Goal: Transaction & Acquisition: Purchase product/service

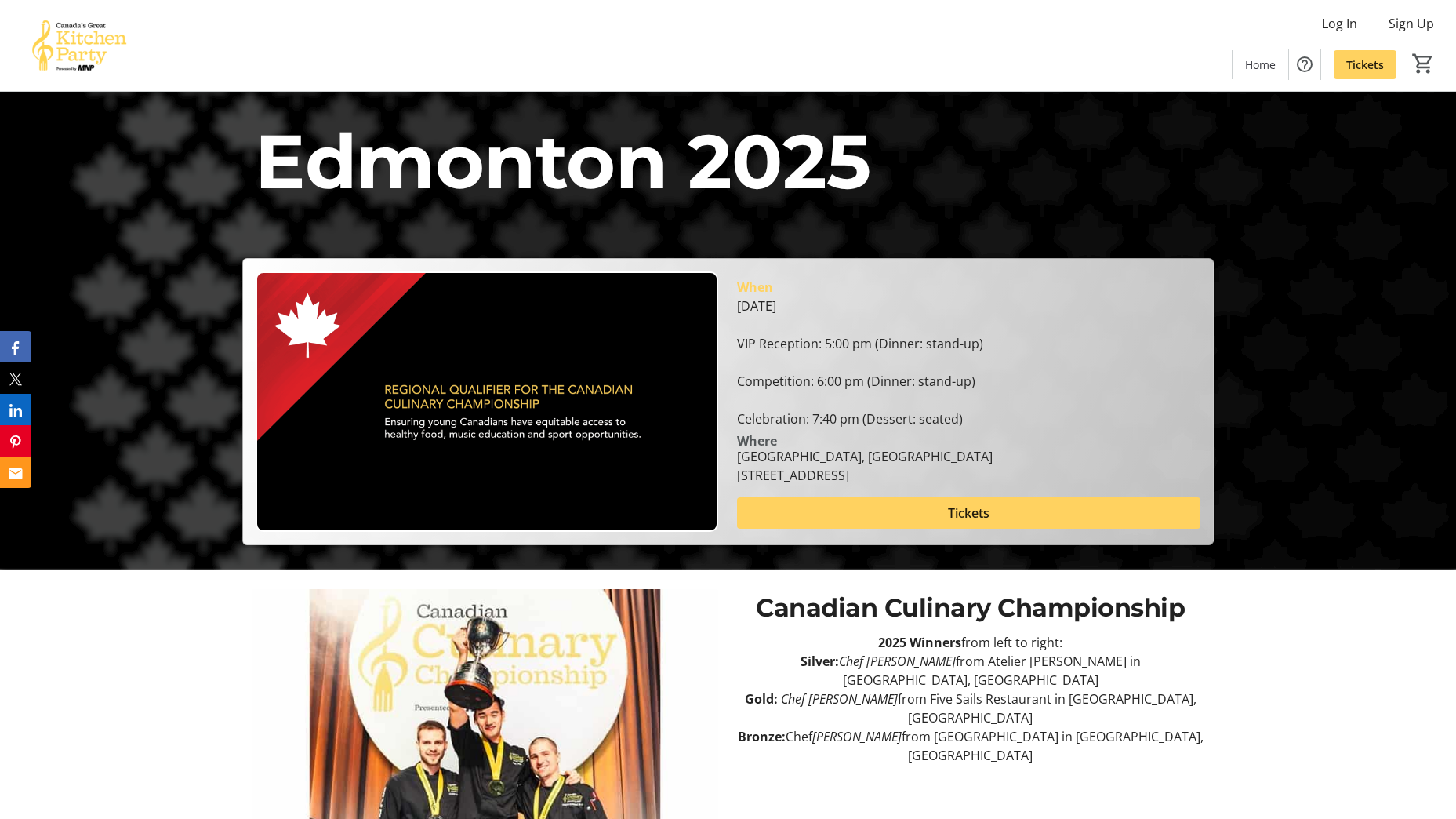
scroll to position [38, 0]
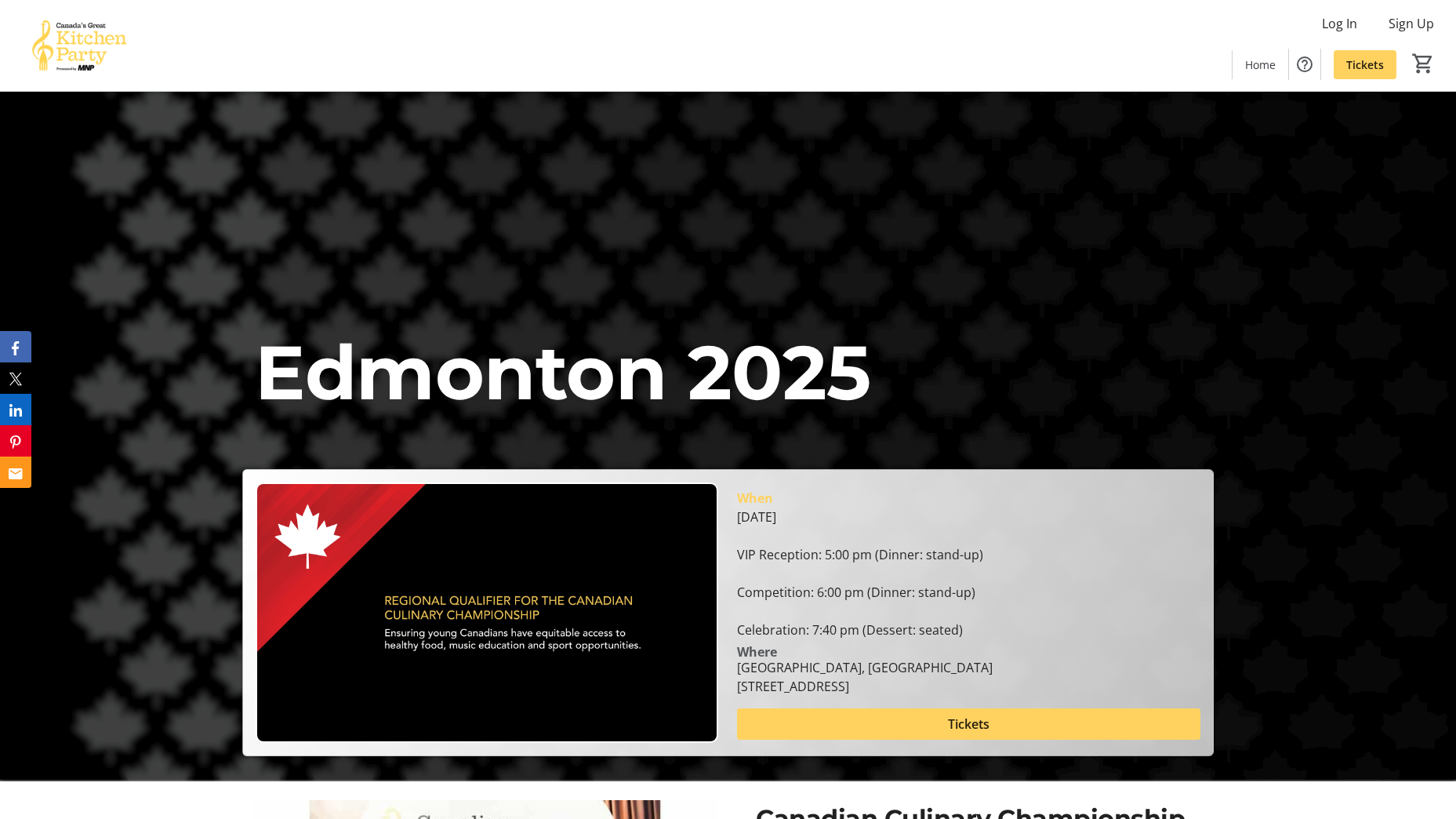
click at [90, 40] on img at bounding box center [79, 45] width 140 height 78
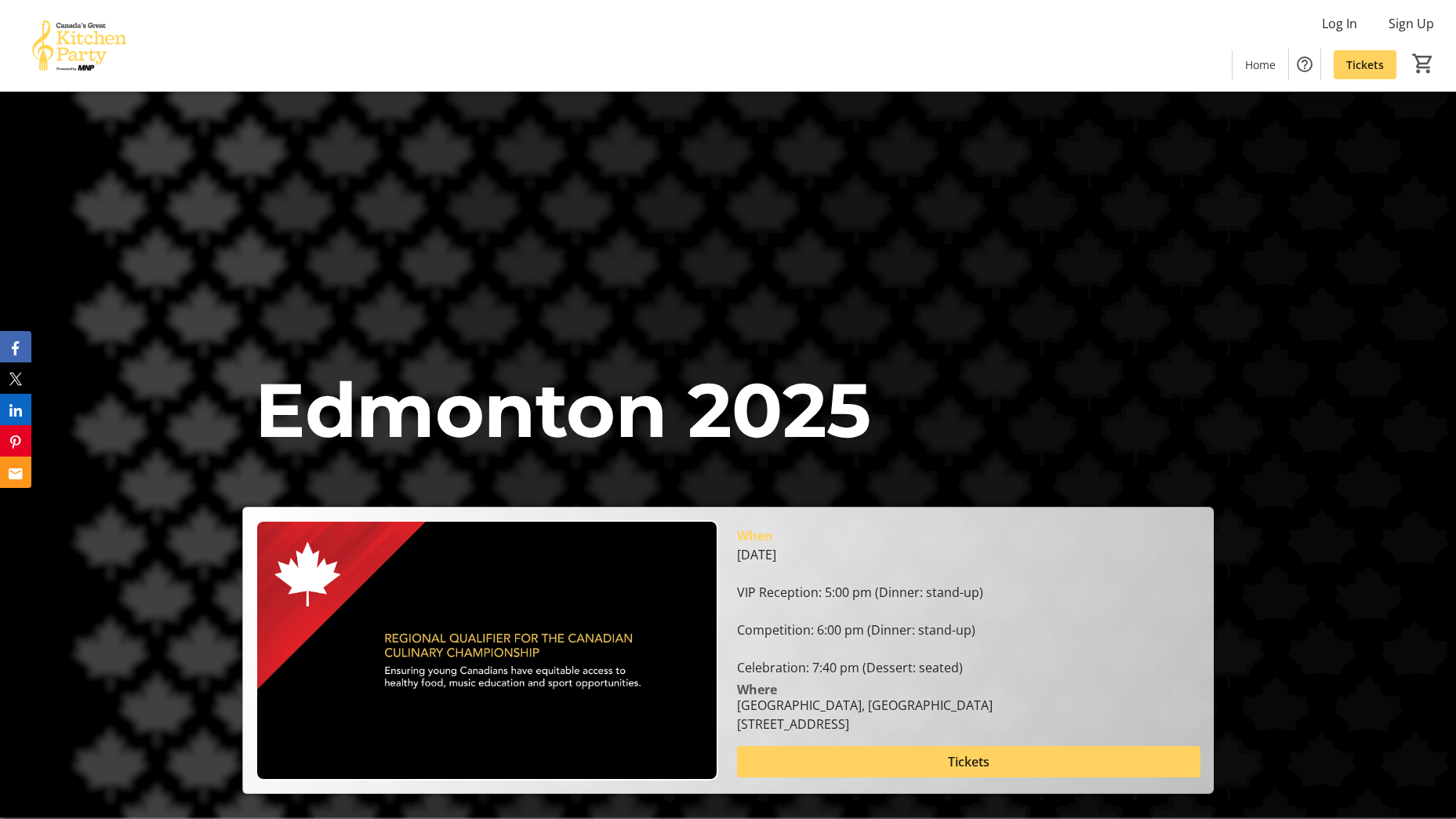
click at [65, 40] on img at bounding box center [79, 45] width 140 height 78
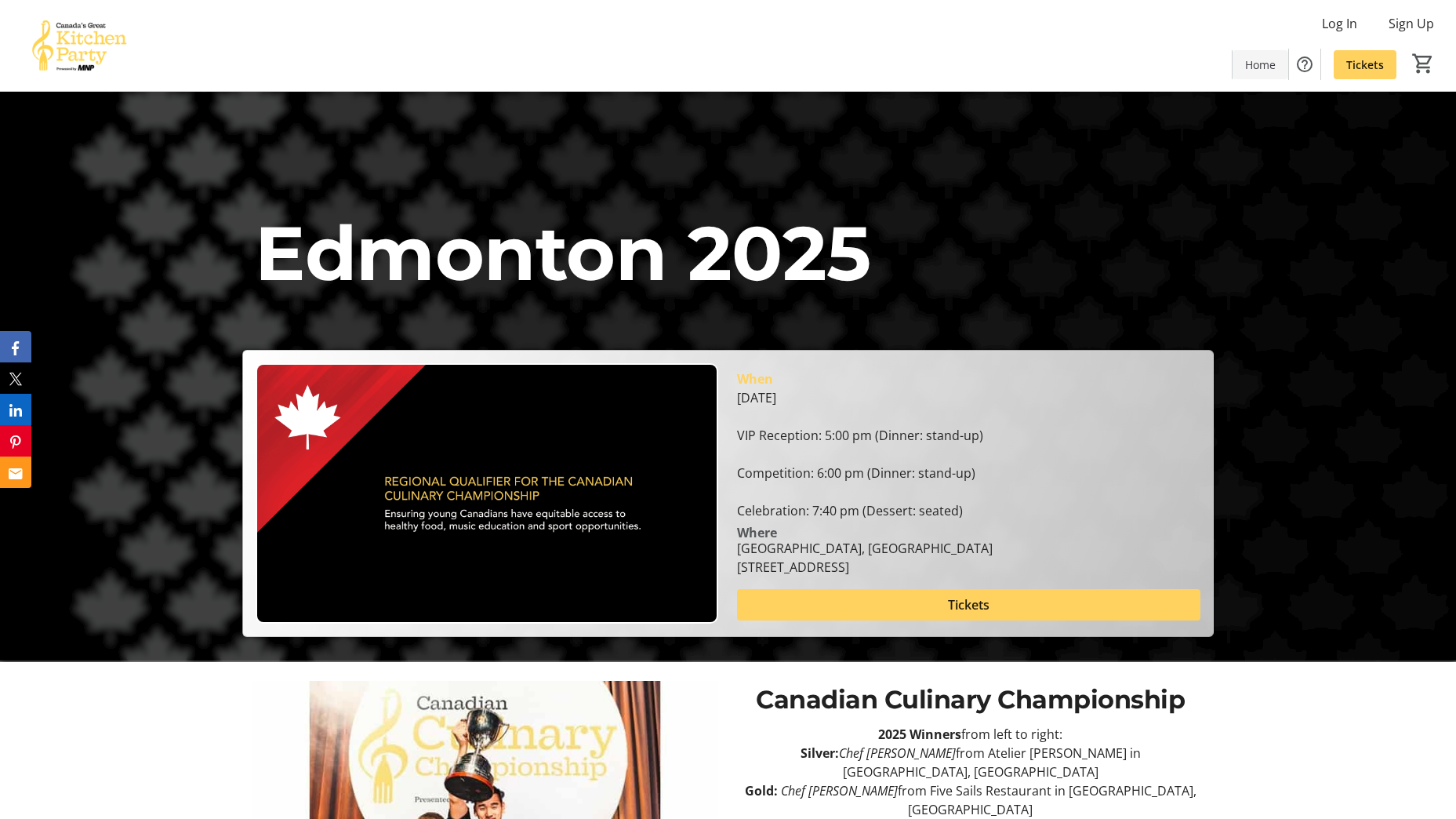
click at [1268, 66] on span "Home" at bounding box center [1260, 64] width 31 height 16
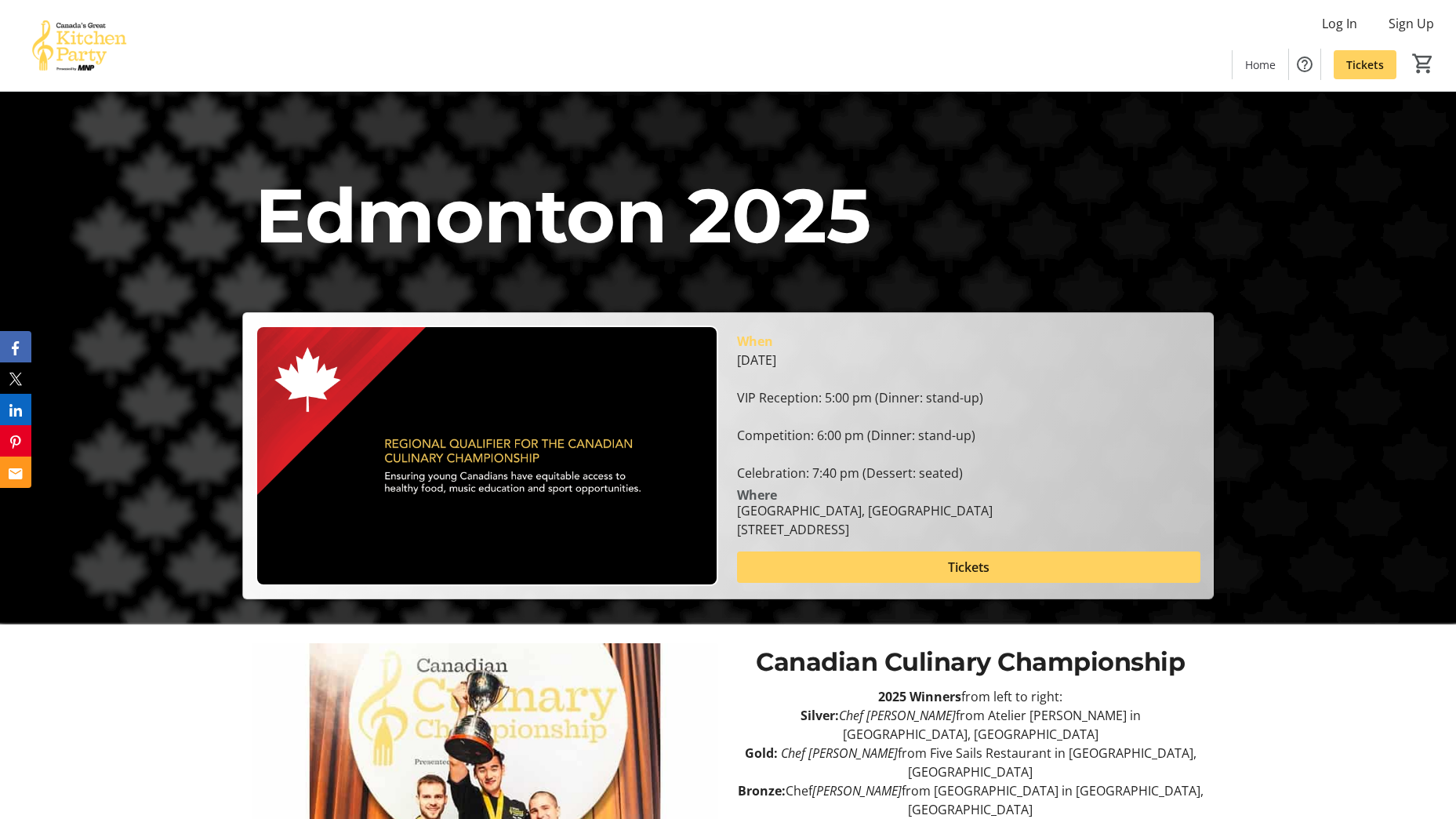
scroll to position [392, 0]
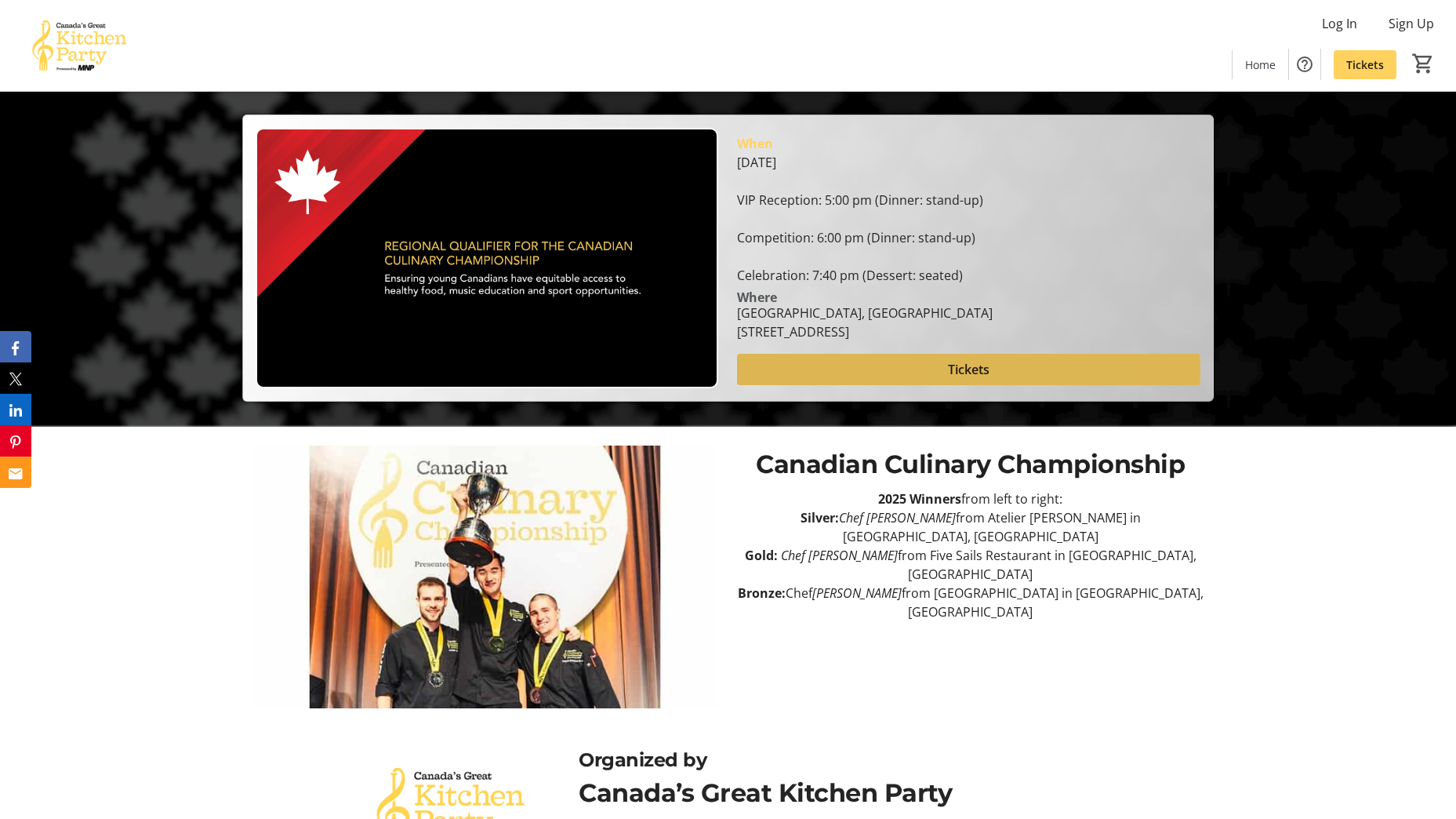
click at [966, 370] on span "Tickets" at bounding box center [969, 369] width 42 height 19
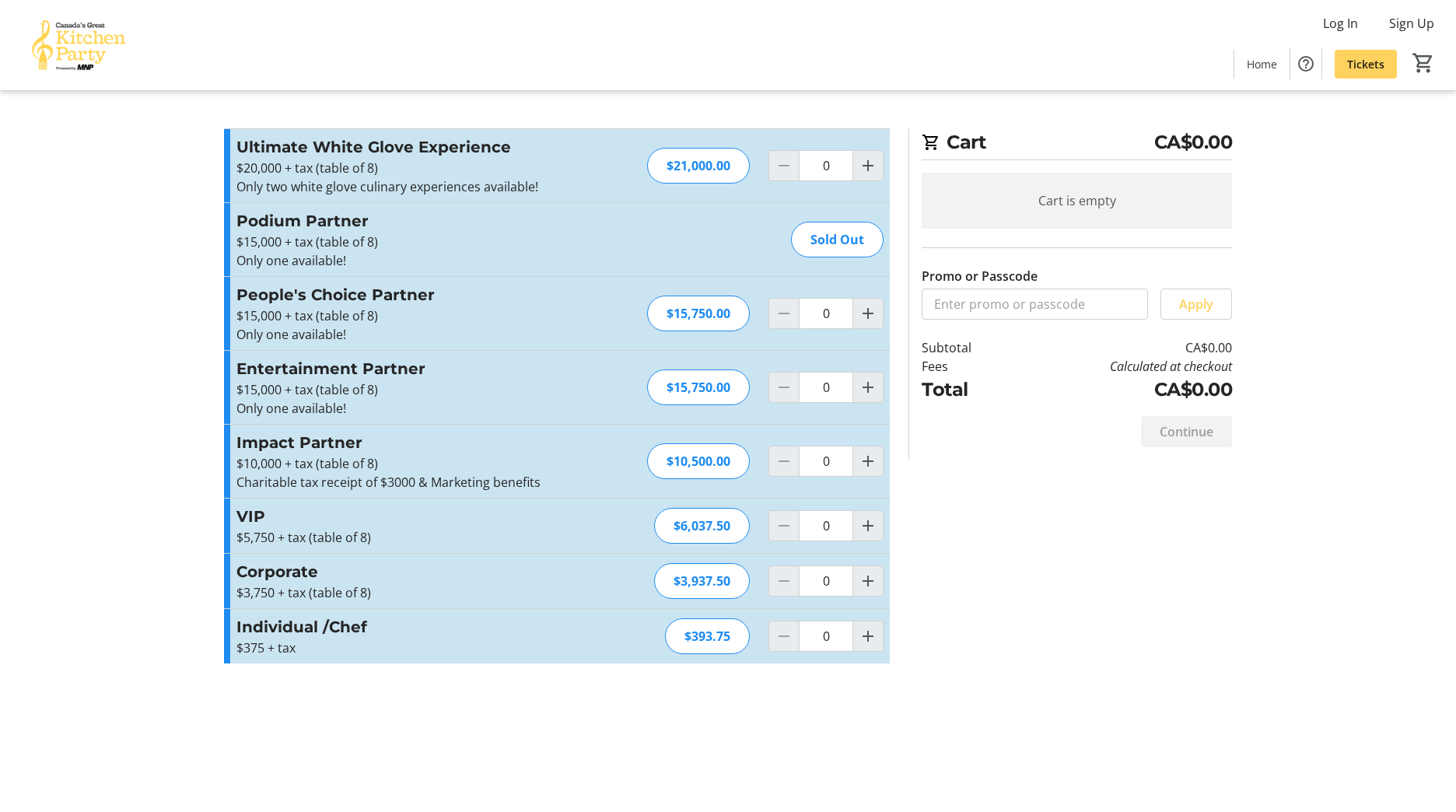
click at [66, 48] on img at bounding box center [78, 45] width 138 height 77
